Goal: Transaction & Acquisition: Book appointment/travel/reservation

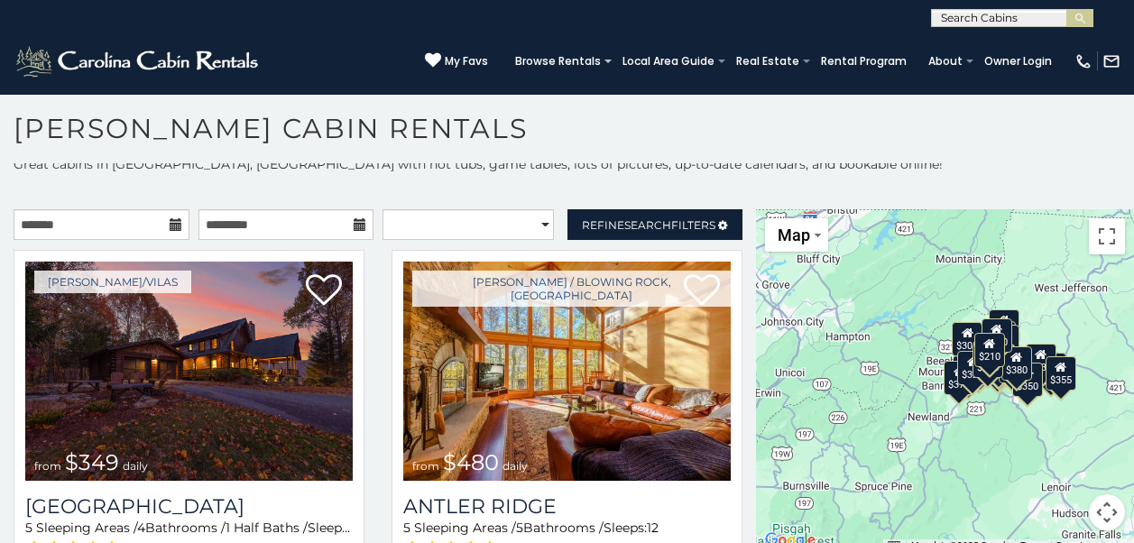
scroll to position [16, 0]
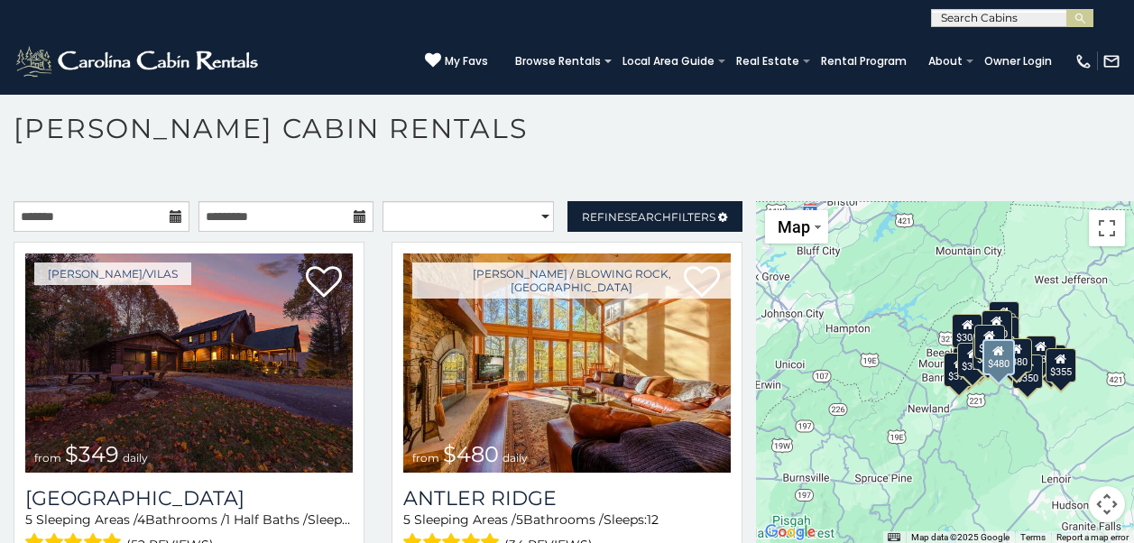
click at [734, 386] on div "[PERSON_NAME] / Blowing Rock, [GEOGRAPHIC_DATA] from $480 daily [GEOGRAPHIC_DAT…" at bounding box center [567, 431] width 378 height 379
click at [738, 384] on div "[PERSON_NAME] / Blowing Rock, [GEOGRAPHIC_DATA] from $480 daily [GEOGRAPHIC_DAT…" at bounding box center [567, 431] width 378 height 379
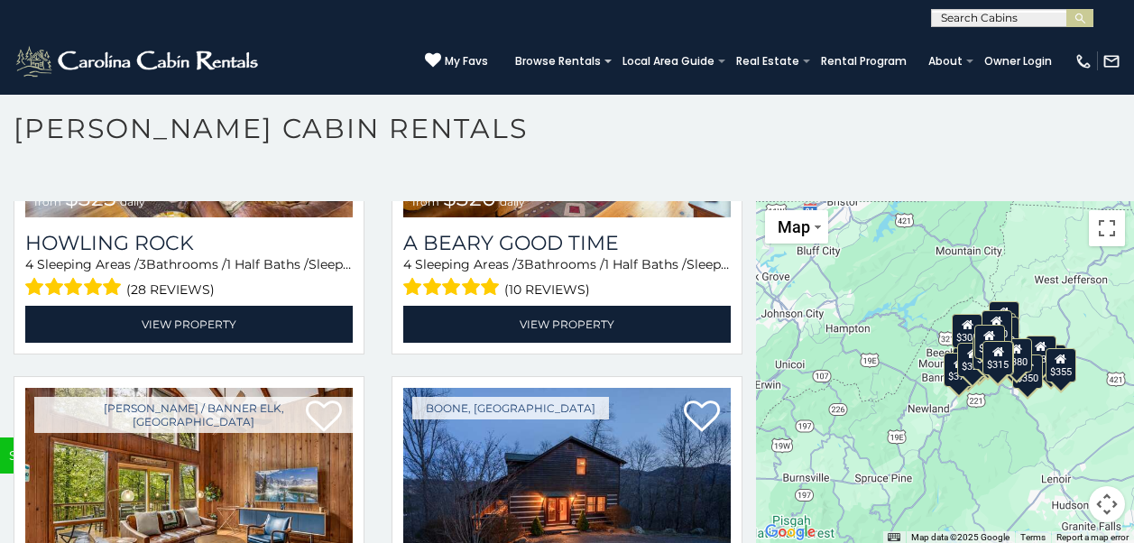
scroll to position [5364, 0]
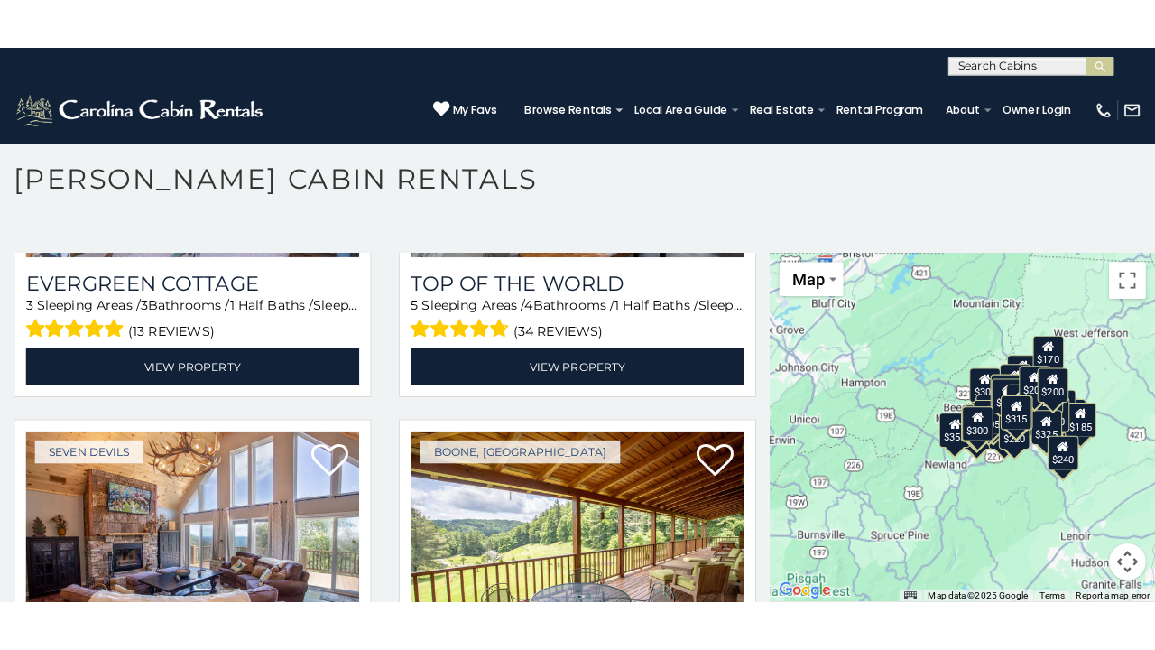
scroll to position [10023, 0]
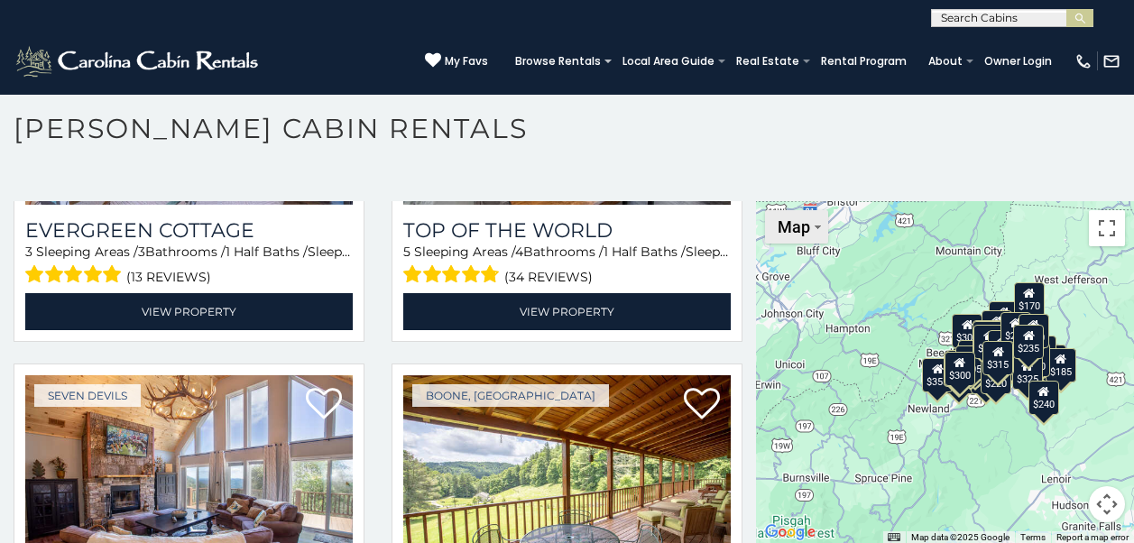
click at [815, 226] on img "Change map style" at bounding box center [818, 228] width 6 height 4
click at [908, 241] on div "$349 $480 $525 $315 $355 $675 $635 $930 $400 $451 $330 $400 $485 $460 $395 $695…" at bounding box center [945, 372] width 378 height 343
click at [867, 430] on div "$349 $480 $525 $315 $355 $675 $635 $930 $400 $451 $330 $400 $485 $460 $395 $695…" at bounding box center [945, 372] width 378 height 343
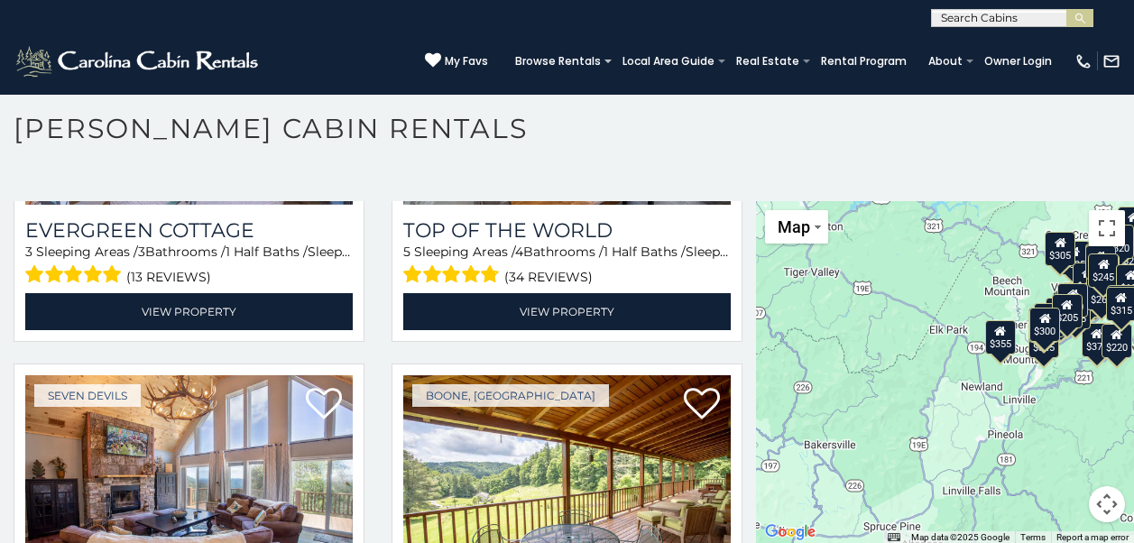
click at [867, 430] on div "$349 $480 $525 $315 $355 $675 $635 $930 $400 $451 $330 $400 $485 $460 $395 $695…" at bounding box center [945, 372] width 378 height 343
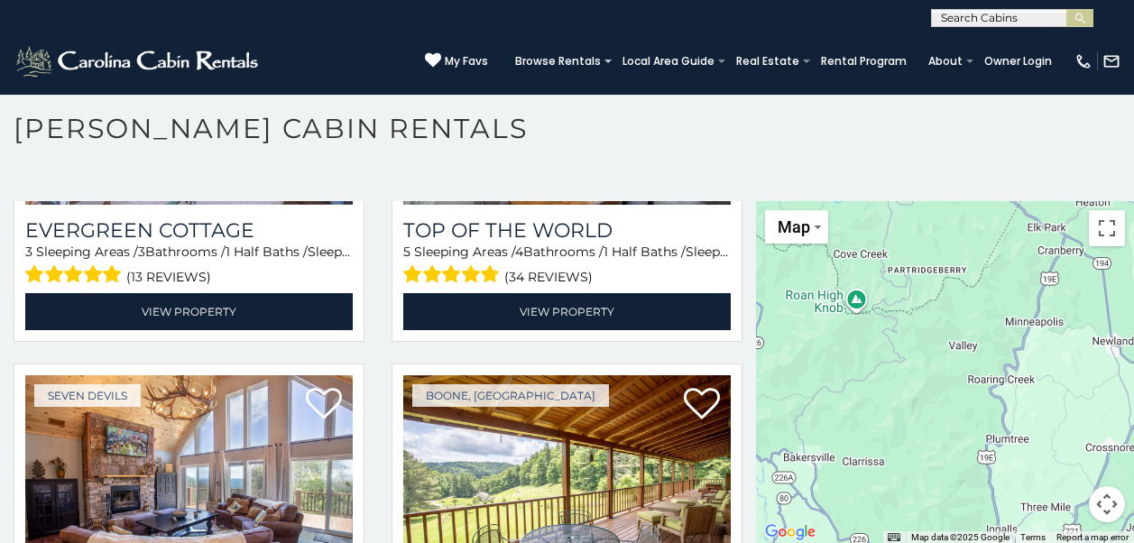
drag, startPoint x: 828, startPoint y: 352, endPoint x: 851, endPoint y: 349, distance: 23.6
click at [851, 349] on div "$349 $480 $525 $315 $355 $675 $635 $930 $400 $451 $330 $400 $485 $460 $395 $695…" at bounding box center [945, 372] width 378 height 343
drag, startPoint x: 693, startPoint y: 424, endPoint x: 998, endPoint y: 381, distance: 308.1
click at [998, 381] on div "$349 $480 $525 $315 $355 $675 $635 $930 $400 $451 $330 $400 $485 $460 $395 $695…" at bounding box center [945, 372] width 378 height 343
click at [997, 381] on div "$349 $480 $525 $315 $355 $675 $635 $930 $400 $451 $330 $400 $485 $460 $395 $695…" at bounding box center [945, 372] width 378 height 343
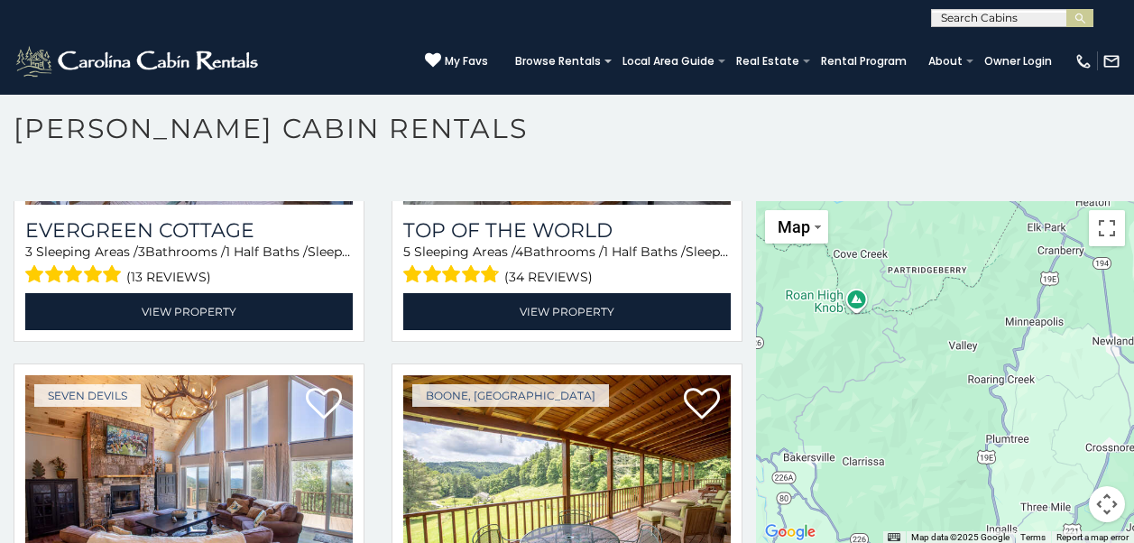
click at [910, 384] on div "$349 $480 $525 $315 $355 $675 $635 $930 $400 $451 $330 $400 $485 $460 $395 $695…" at bounding box center [945, 372] width 378 height 343
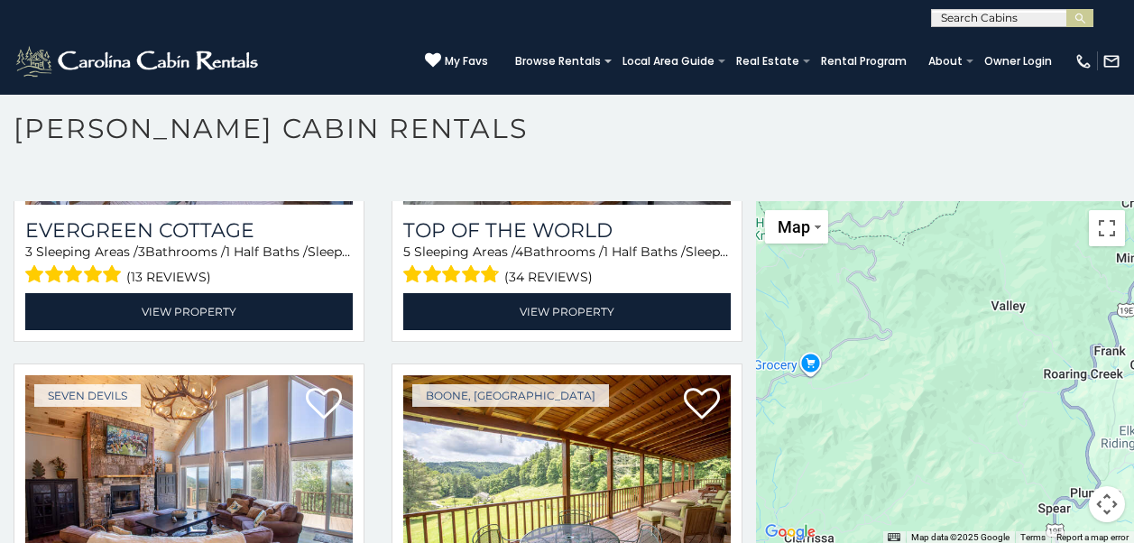
click at [910, 384] on div "$349 $480 $525 $315 $355 $675 $635 $930 $400 $451 $330 $400 $485 $460 $395 $695…" at bounding box center [945, 372] width 378 height 343
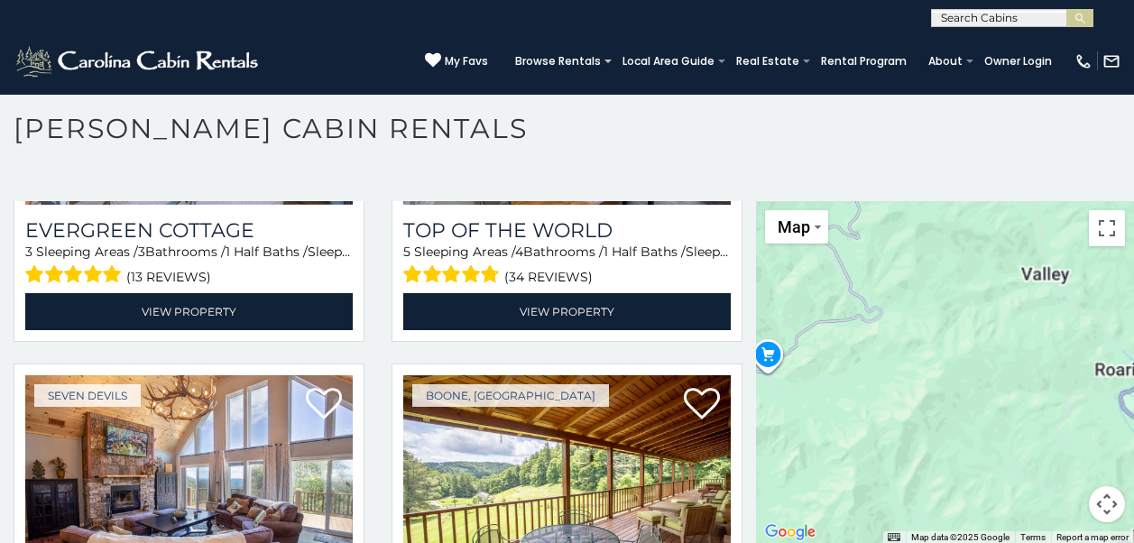
click at [910, 384] on div "$349 $480 $525 $315 $355 $675 $635 $930 $400 $451 $330 $400 $485 $460 $395 $695…" at bounding box center [945, 372] width 378 height 343
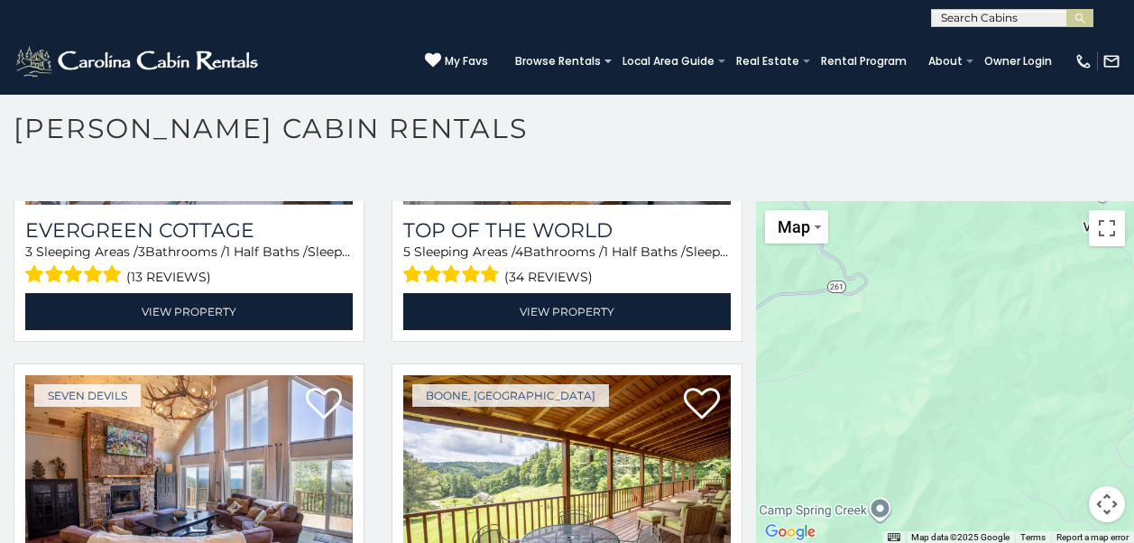
click at [910, 384] on div "$349 $480 $525 $315 $355 $675 $635 $930 $400 $451 $330 $400 $485 $460 $395 $695…" at bounding box center [945, 372] width 378 height 343
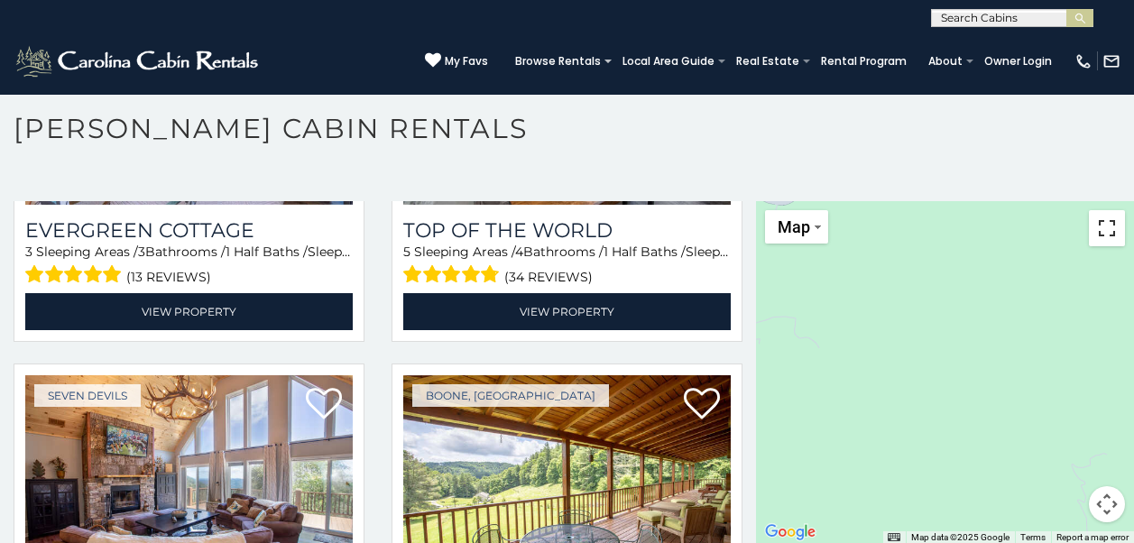
click at [1102, 229] on button "Toggle fullscreen view" at bounding box center [1107, 228] width 36 height 36
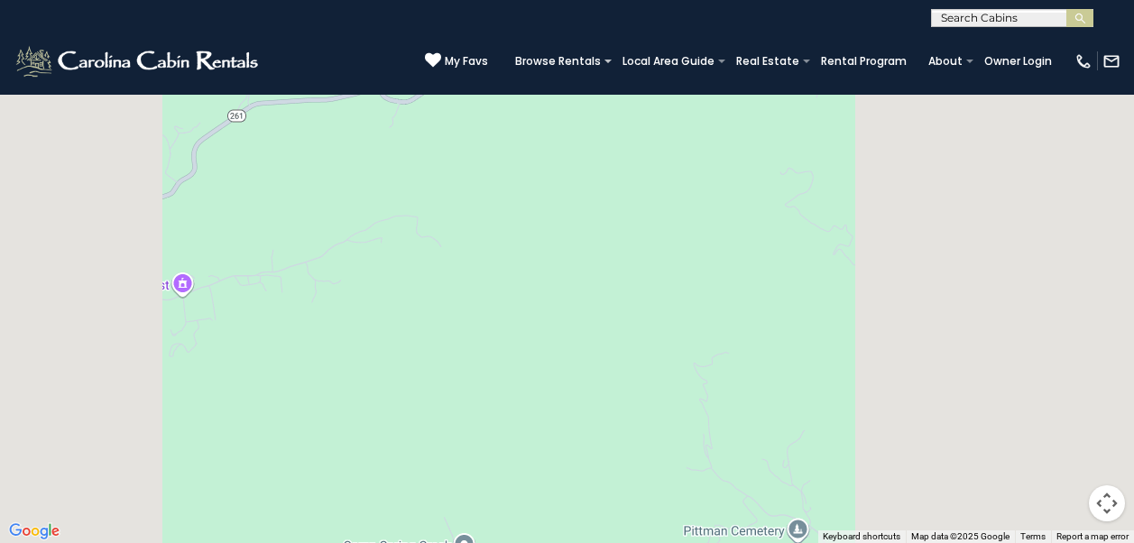
scroll to position [10189, 0]
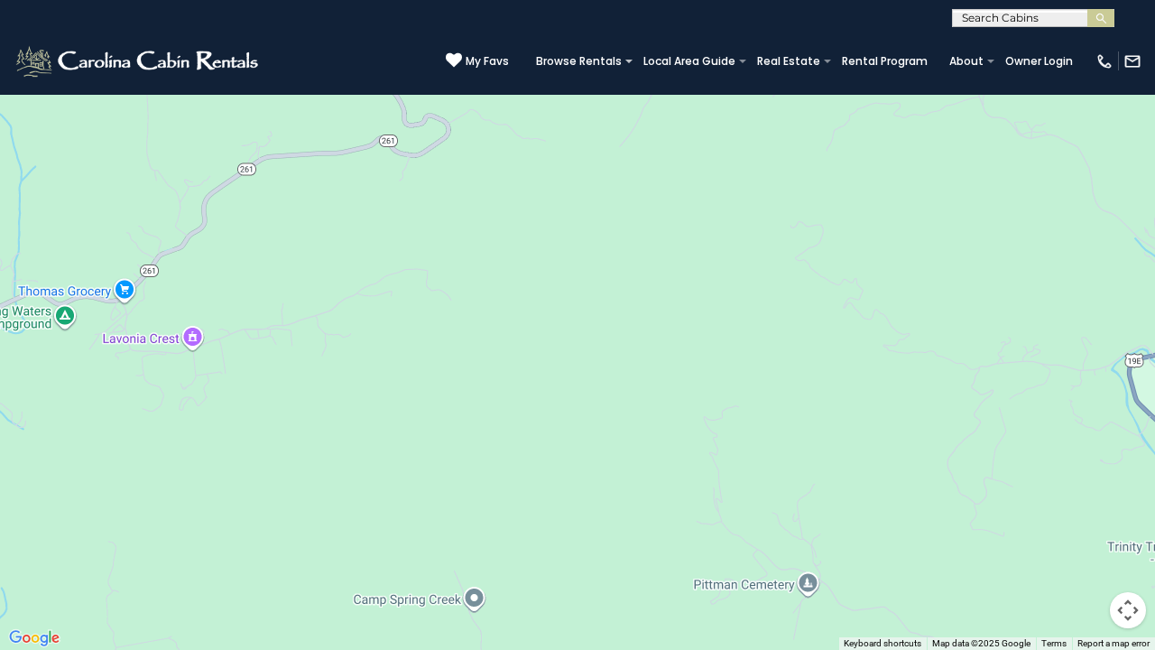
click at [1105, 296] on div "$349 $480 $525 $315 $355 $675 $635 $930 $400 $451 $330 $400 $485 $460 $395 $695…" at bounding box center [577, 325] width 1155 height 650
click at [1128, 31] on button "Toggle fullscreen view" at bounding box center [1128, 27] width 36 height 36
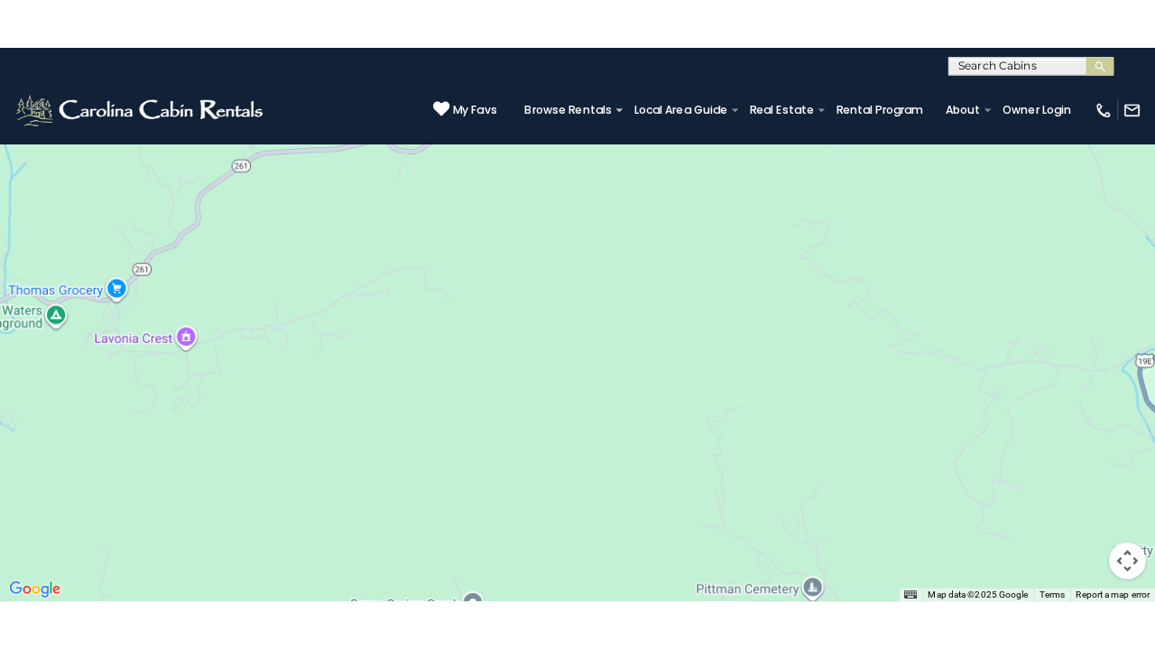
scroll to position [10023, 0]
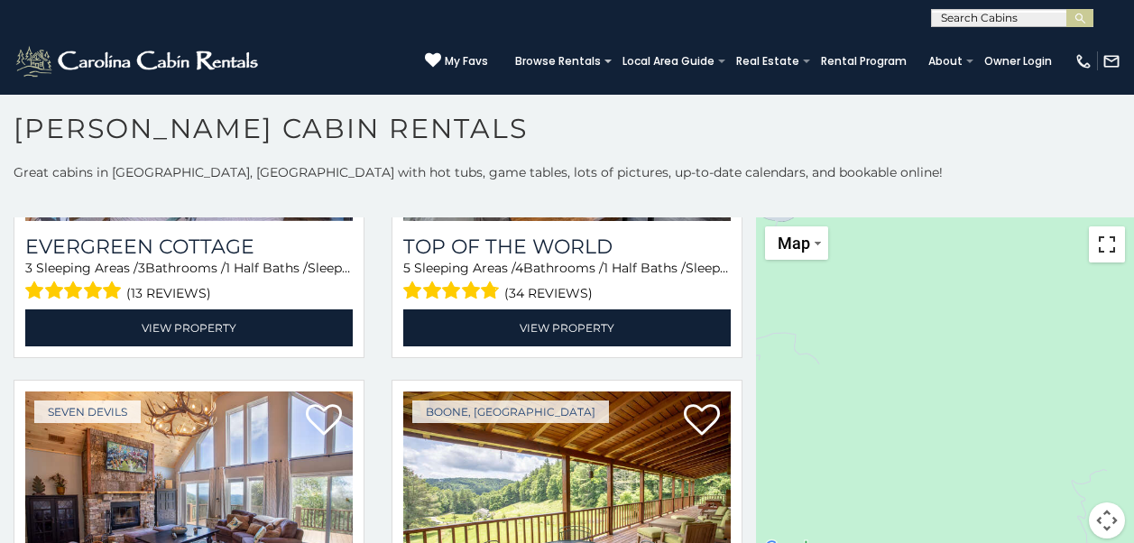
click at [1104, 246] on button "Toggle fullscreen view" at bounding box center [1107, 245] width 36 height 36
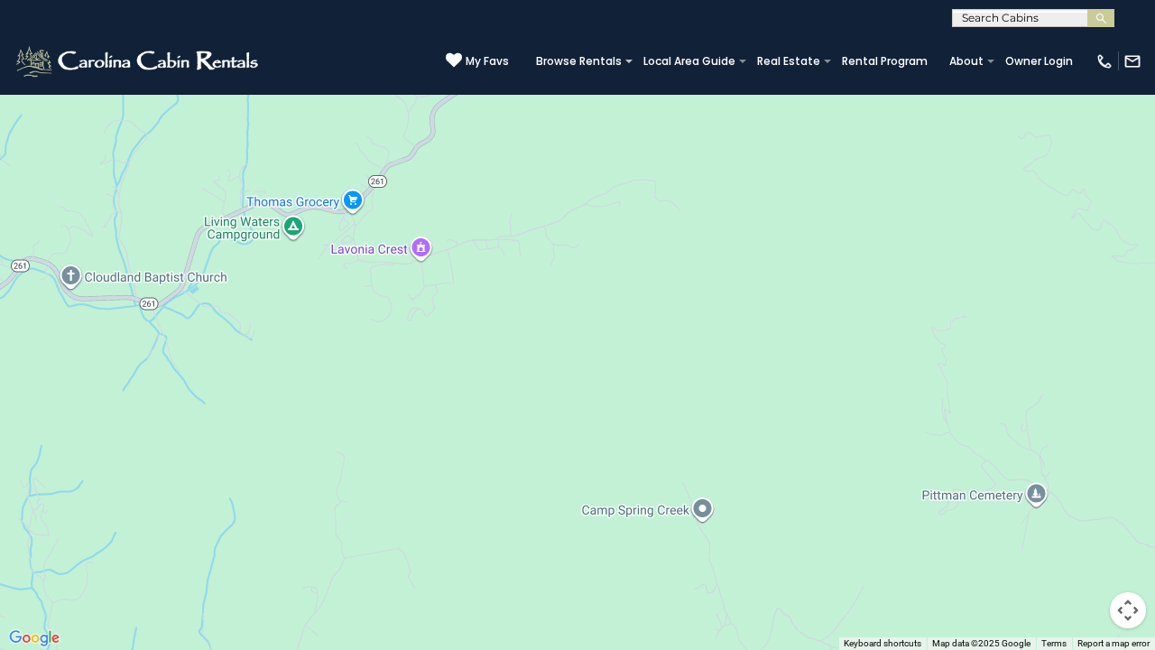
drag, startPoint x: 924, startPoint y: 356, endPoint x: 862, endPoint y: 209, distance: 158.9
click at [1055, 237] on div "$349 $480 $525 $315 $355 $675 $635 $930 $400 $451 $330 $400 $485 $460 $395 $695…" at bounding box center [577, 325] width 1155 height 650
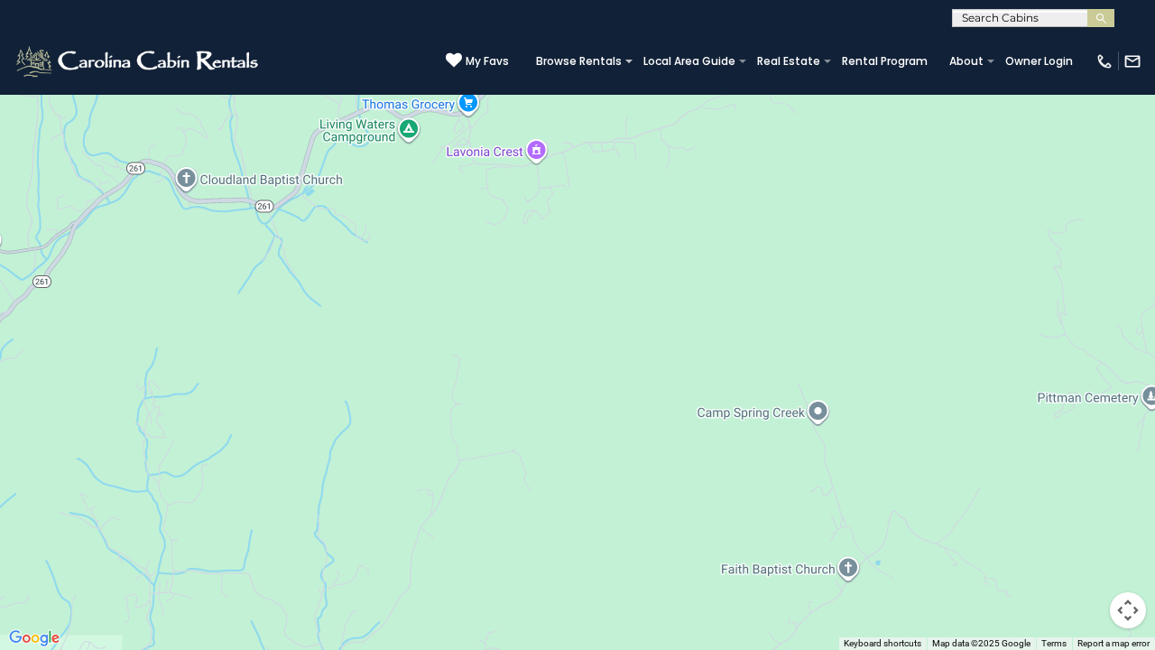
drag, startPoint x: 506, startPoint y: 206, endPoint x: 969, endPoint y: 222, distance: 463.2
click at [969, 222] on div "$349 $480 $525 $315 $355 $675 $635 $930 $400 $451 $330 $400 $485 $460 $395 $695…" at bounding box center [577, 325] width 1155 height 650
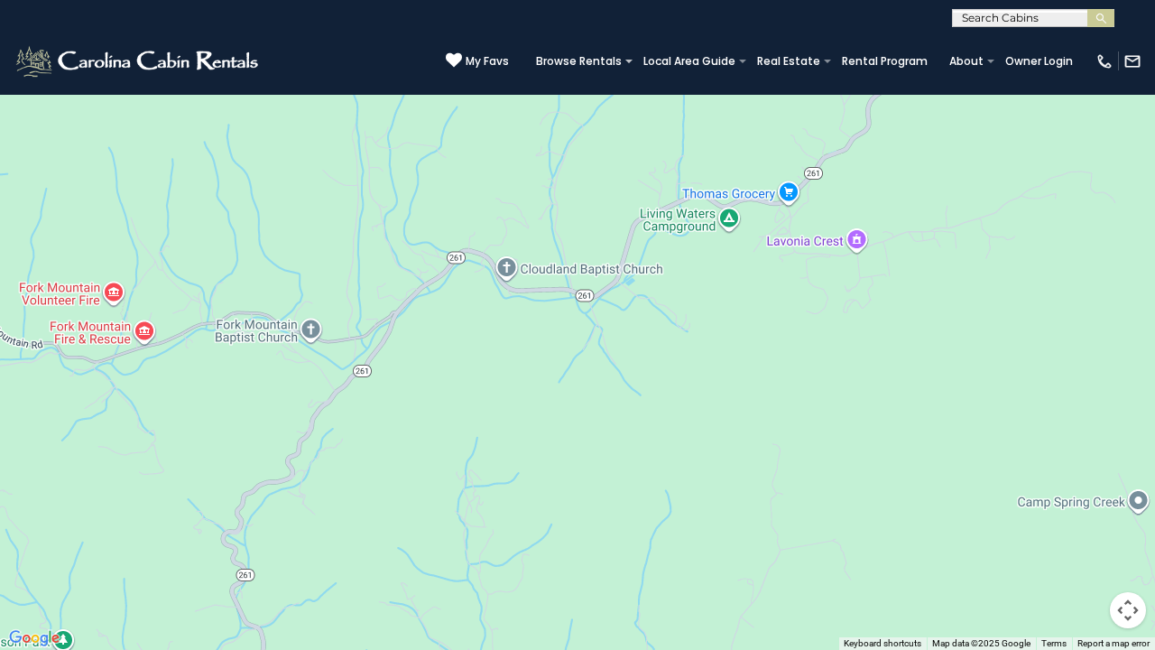
drag, startPoint x: 599, startPoint y: 266, endPoint x: 930, endPoint y: 354, distance: 341.7
click at [930, 354] on div "$349 $480 $525 $315 $355 $675 $635 $930 $400 $451 $330 $400 $485 $460 $395 $695…" at bounding box center [577, 325] width 1155 height 650
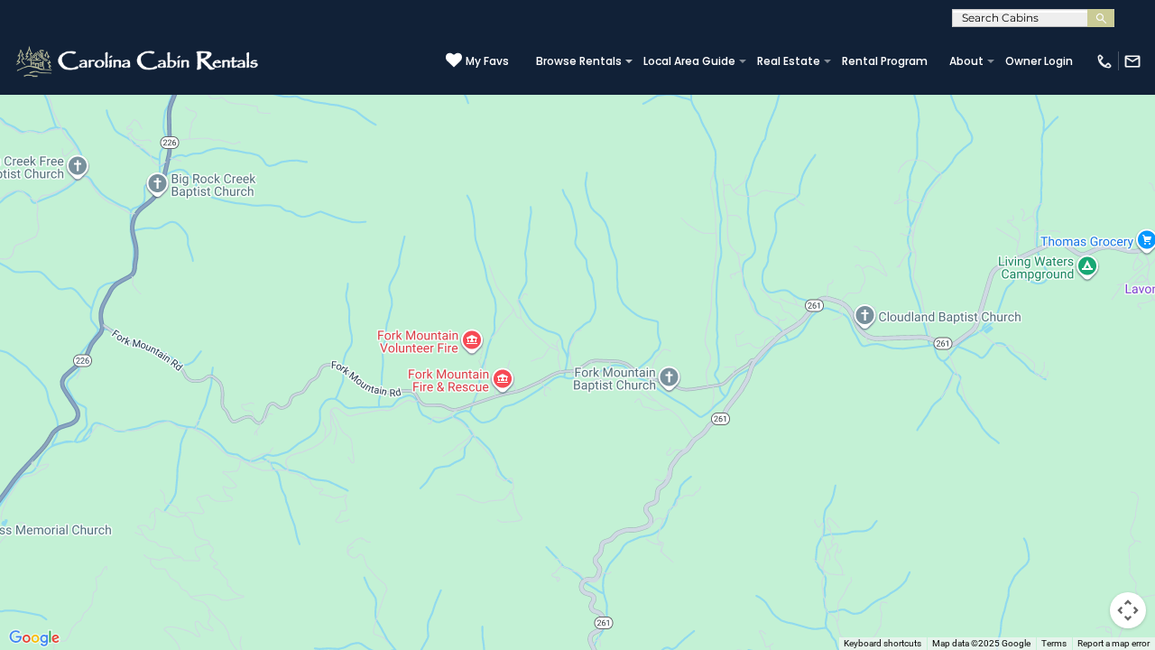
click at [909, 256] on div "$349 $480 $525 $315 $355 $675 $635 $930 $400 $451 $330 $400 $485 $460 $395 $695…" at bounding box center [577, 325] width 1155 height 650
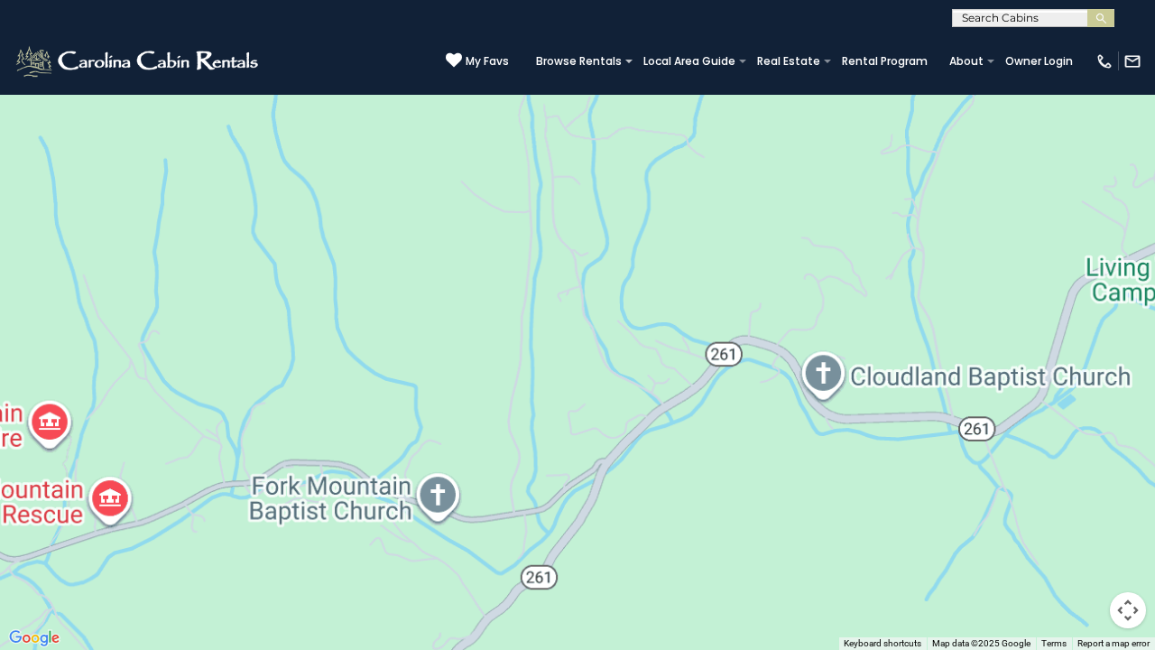
click at [909, 256] on div "$349 $480 $525 $315 $355 $675 $635 $930 $400 $451 $330 $400 $485 $460 $395 $695…" at bounding box center [577, 325] width 1155 height 650
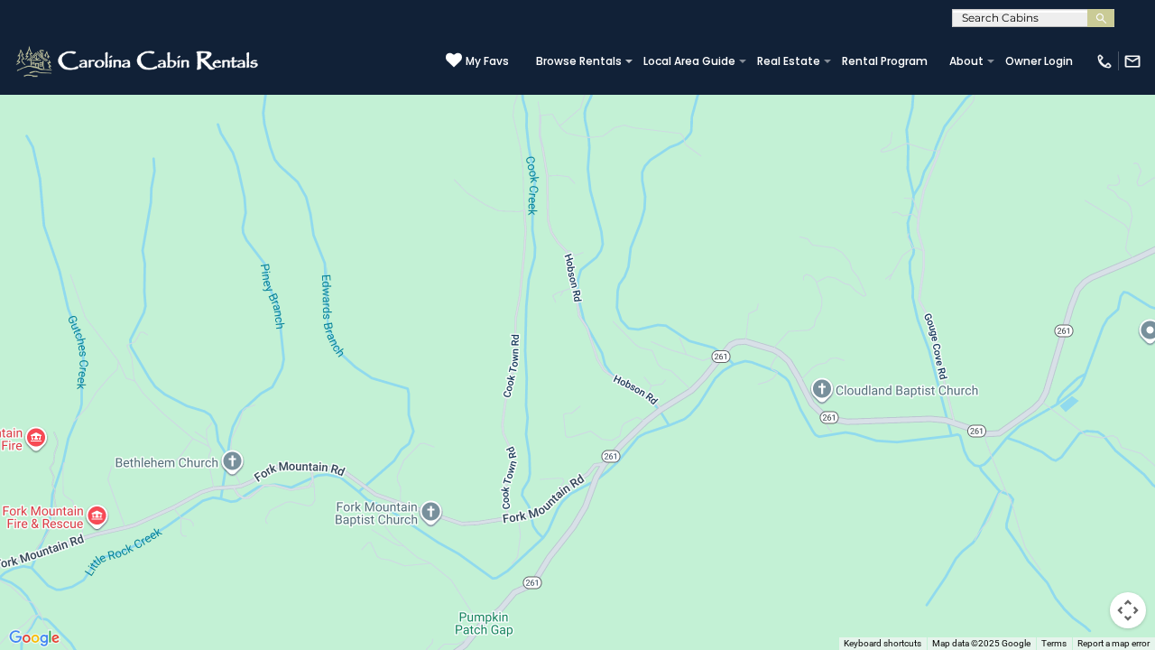
click at [909, 256] on div "$349 $480 $525 $315 $355 $675 $635 $930 $400 $451 $330 $400 $485 $460 $395 $695…" at bounding box center [577, 325] width 1155 height 650
drag, startPoint x: 909, startPoint y: 256, endPoint x: 905, endPoint y: 190, distance: 66.9
click at [905, 190] on div "**********" at bounding box center [577, 361] width 1155 height 397
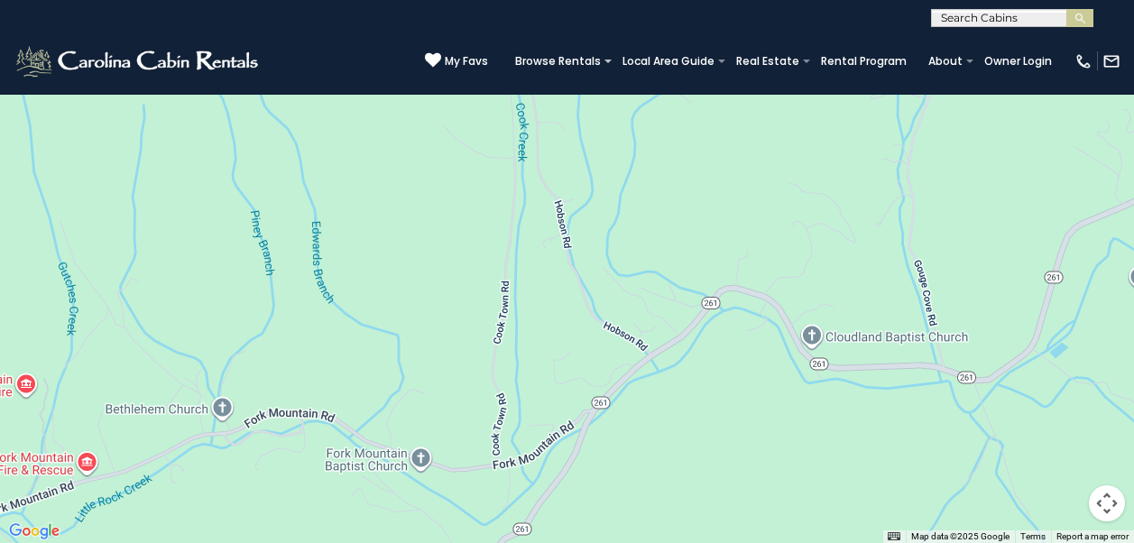
scroll to position [10023, 0]
